Goal: Information Seeking & Learning: Learn about a topic

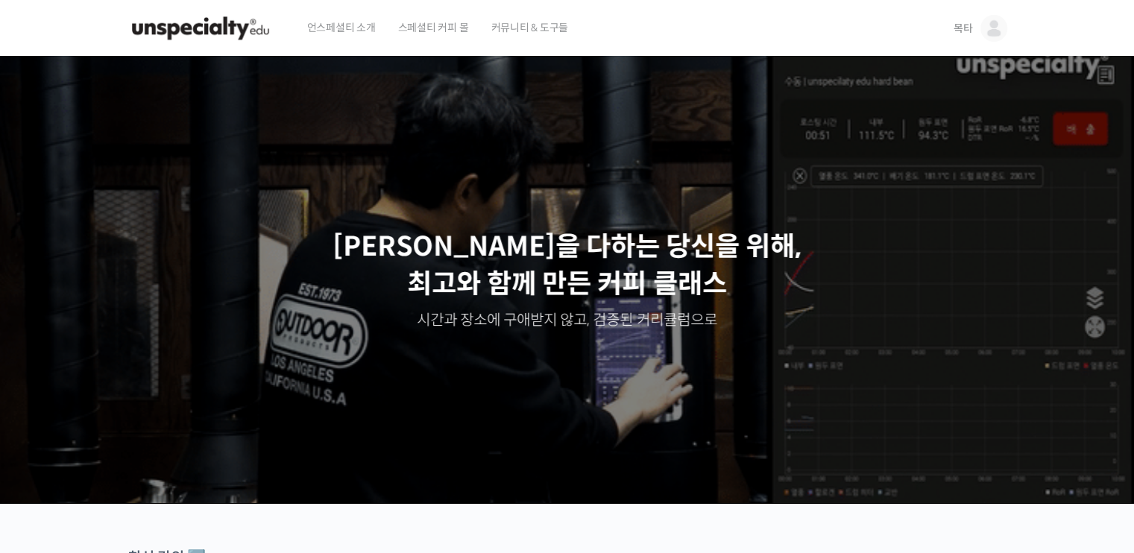
click at [963, 31] on span "목타" at bounding box center [963, 28] width 19 height 13
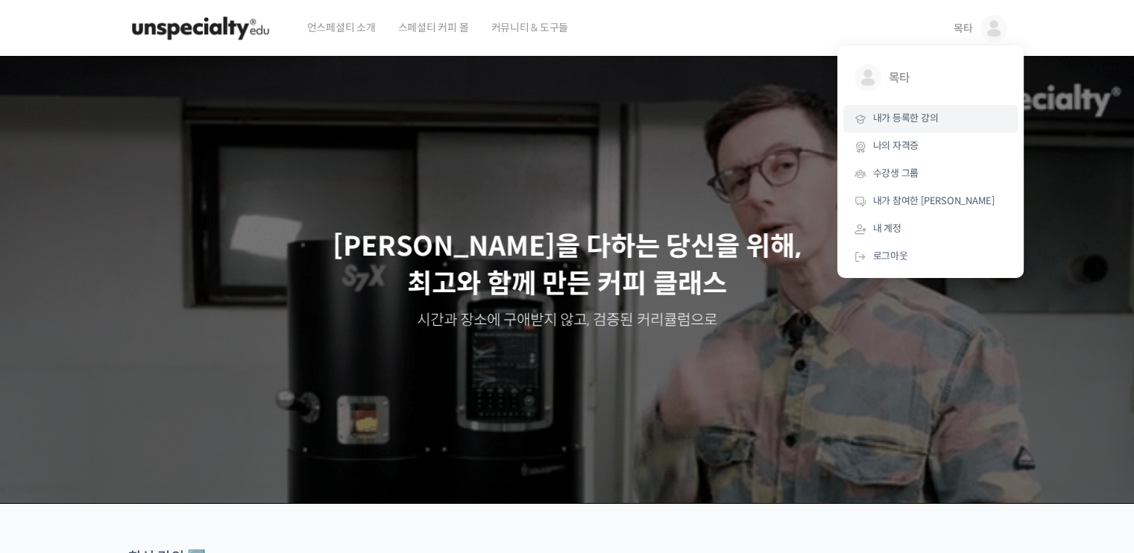
click at [911, 116] on span "내가 등록한 강의" at bounding box center [906, 118] width 66 height 13
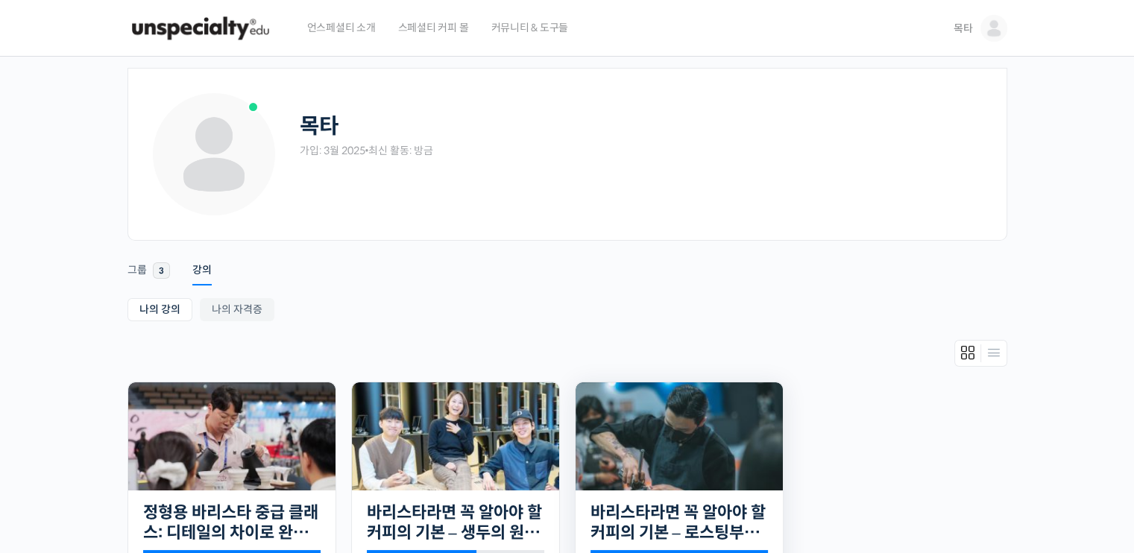
click at [678, 441] on img at bounding box center [679, 437] width 207 height 108
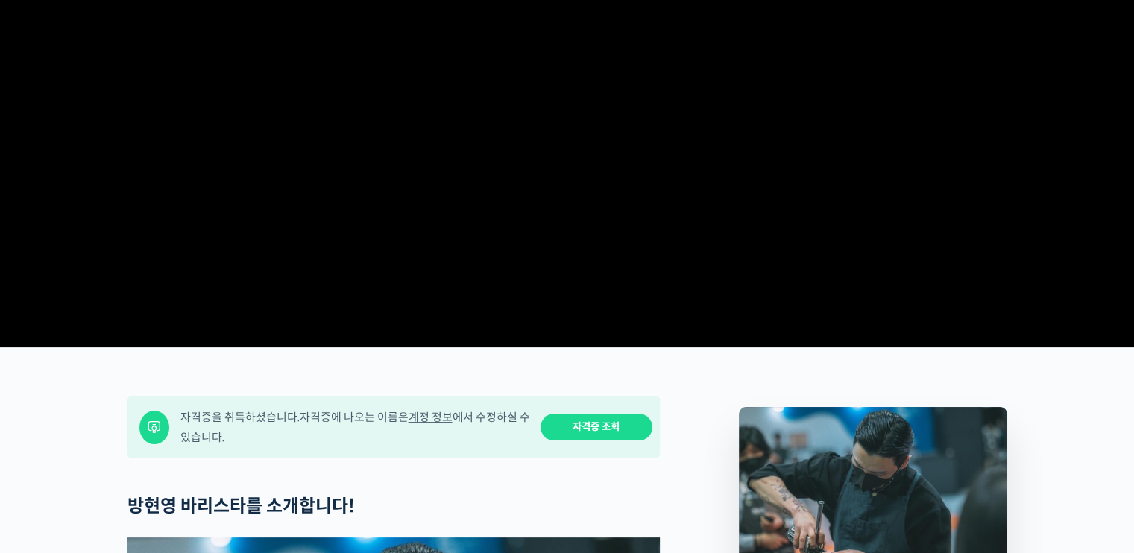
scroll to position [447, 0]
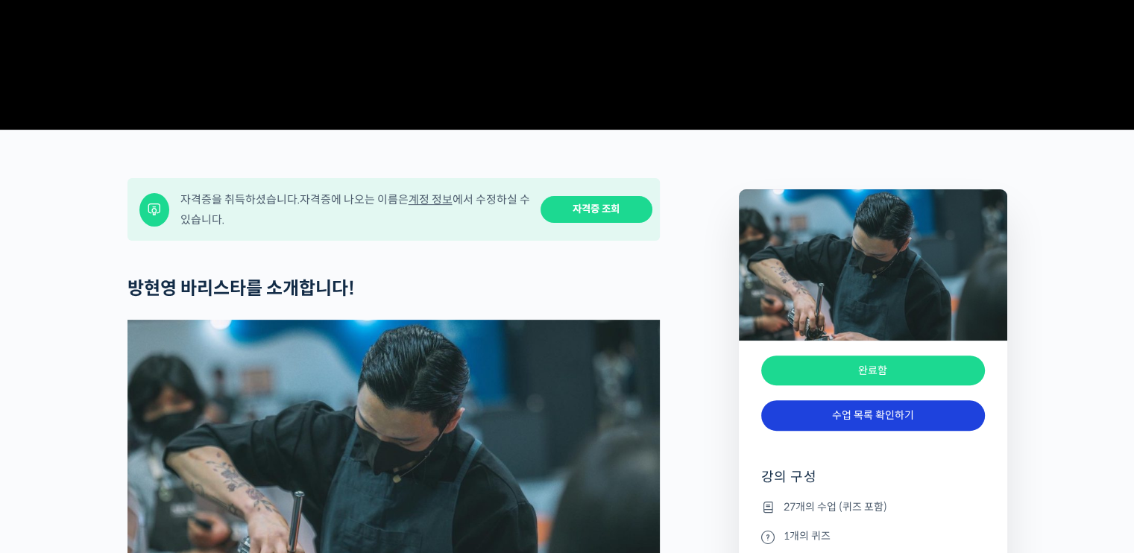
click at [860, 431] on link "수업 목록 확인하기" at bounding box center [873, 415] width 224 height 31
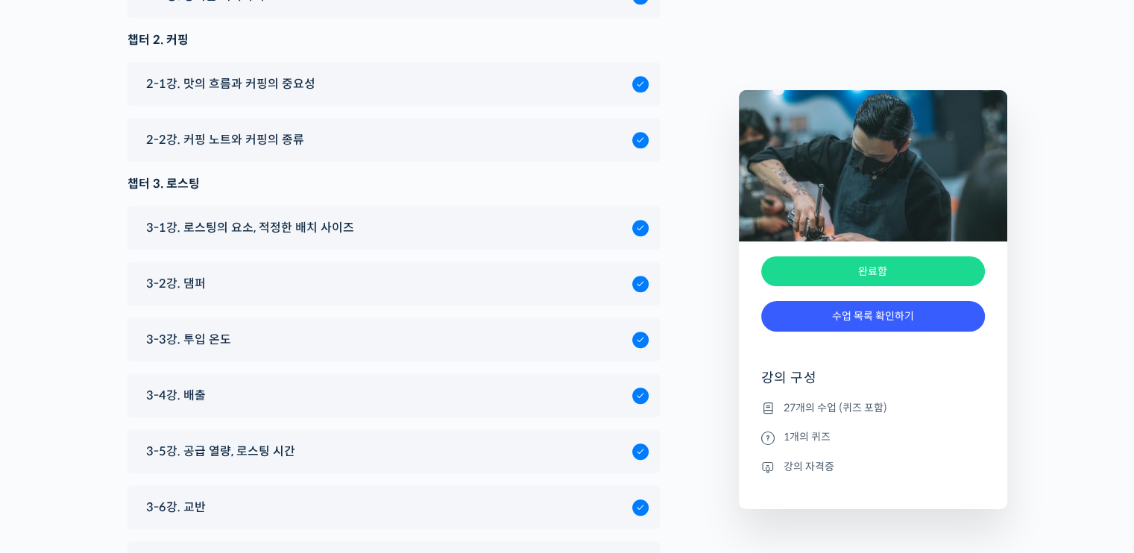
scroll to position [6509, 0]
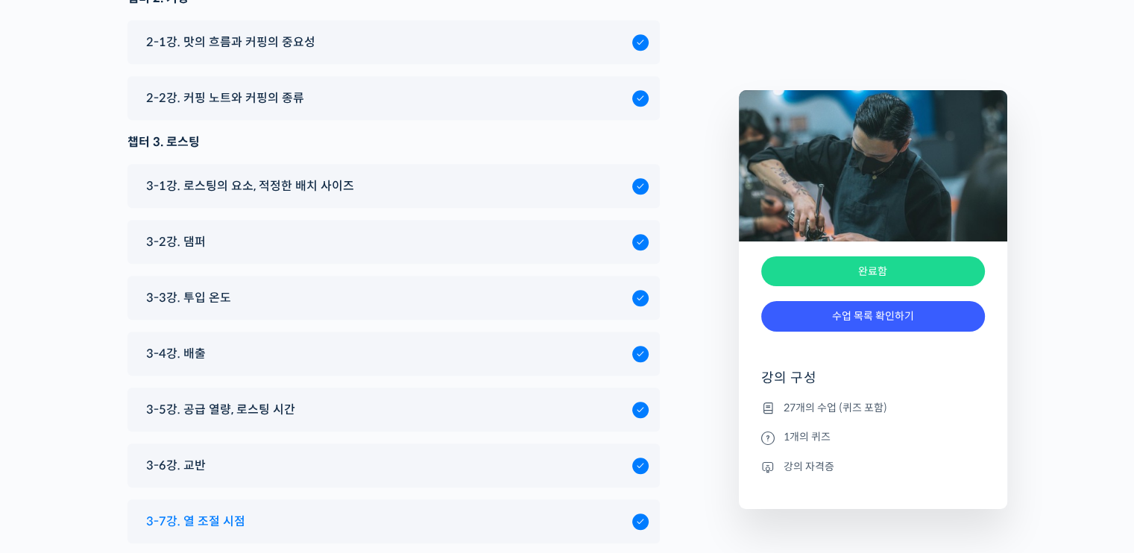
click at [218, 512] on span "3-7강. 열 조절 시점" at bounding box center [195, 522] width 99 height 20
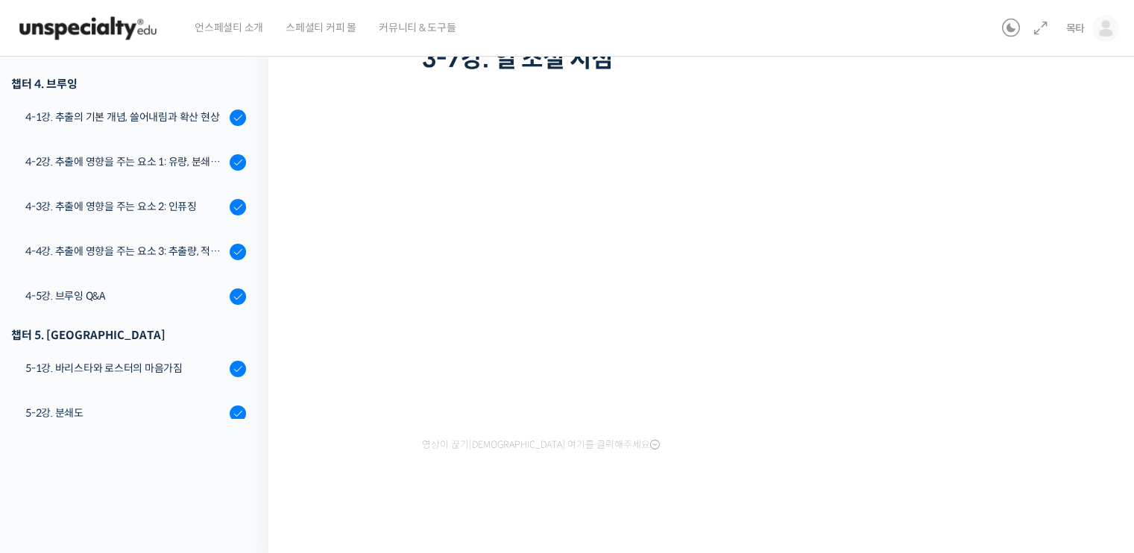
scroll to position [31, 0]
